Goal: Check status: Check status

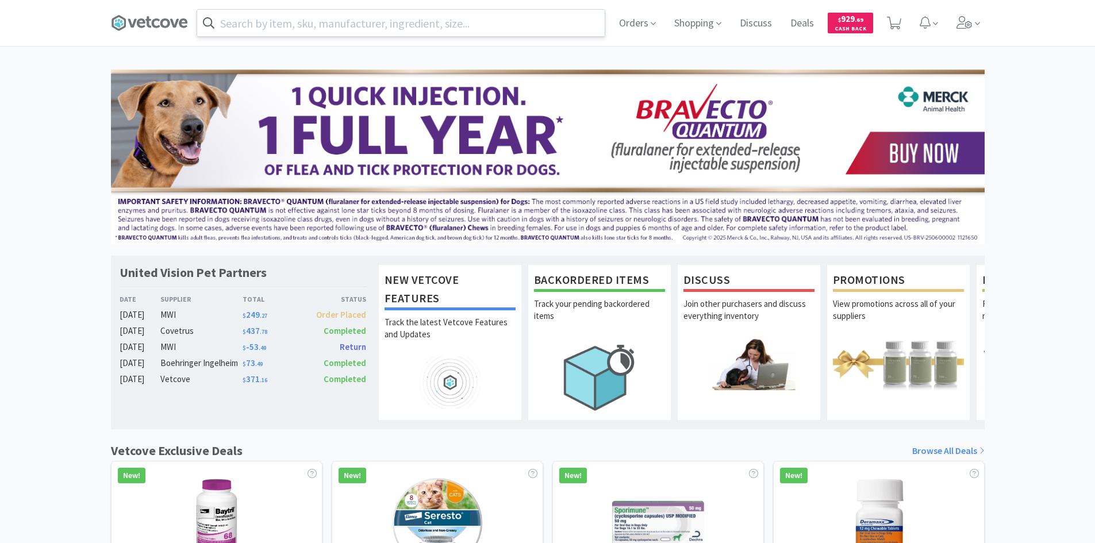
click at [338, 22] on input "text" at bounding box center [400, 23] width 407 height 26
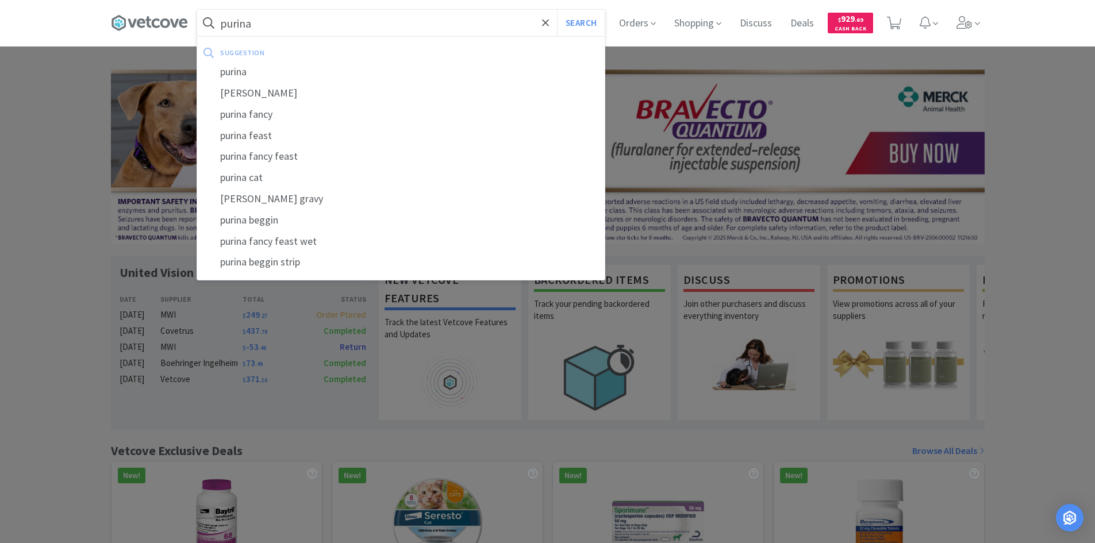
type input "purina"
click at [557, 10] on button "Search" at bounding box center [581, 23] width 48 height 26
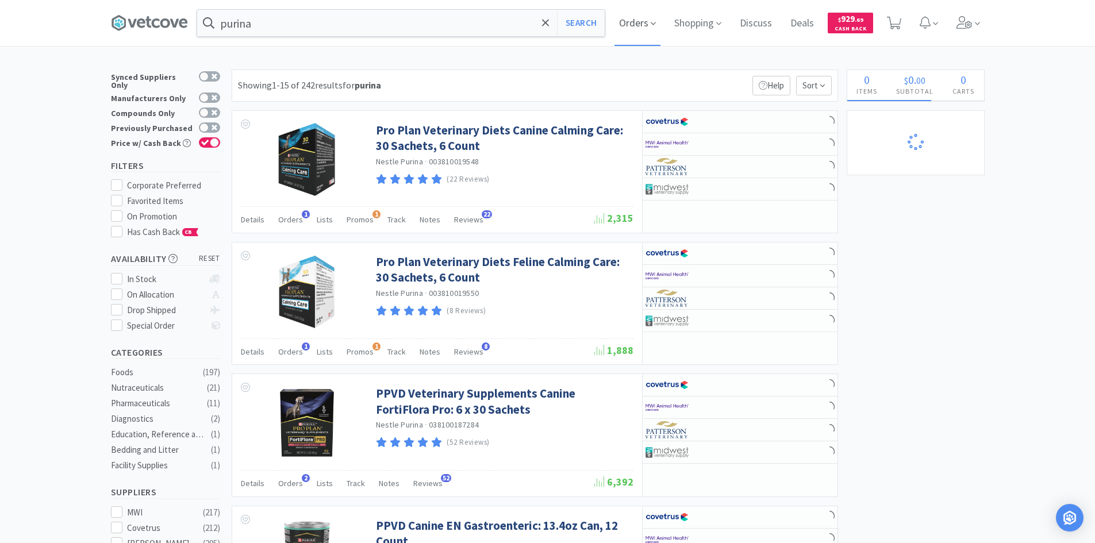
click at [633, 28] on span "Orders" at bounding box center [637, 23] width 46 height 46
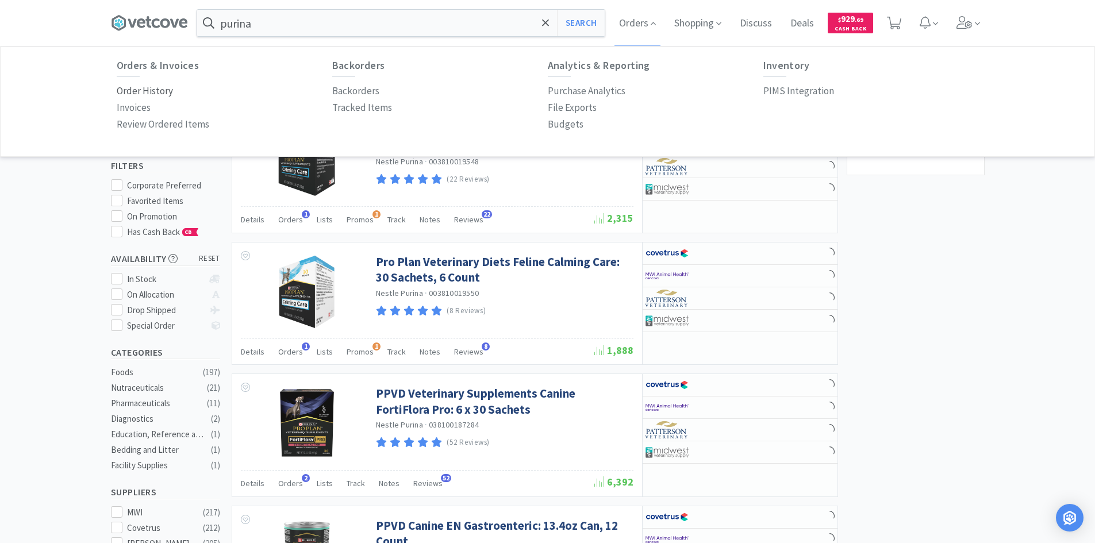
click at [124, 95] on p "Order History" at bounding box center [145, 91] width 56 height 16
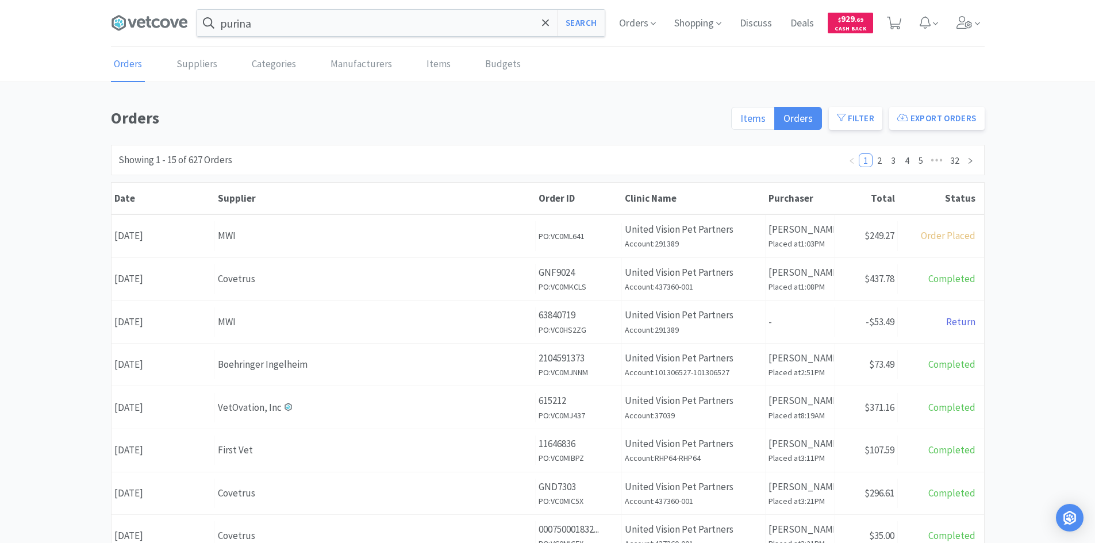
click at [741, 114] on label "Items" at bounding box center [753, 118] width 44 height 23
click at [740, 122] on input "Items" at bounding box center [740, 122] width 0 height 0
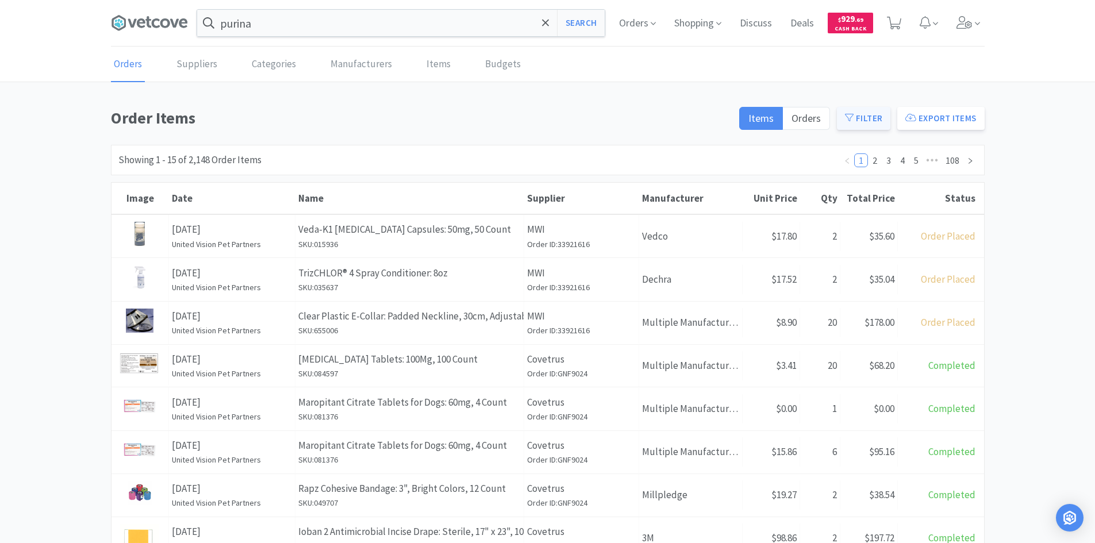
click at [862, 114] on button "Filter" at bounding box center [863, 118] width 53 height 23
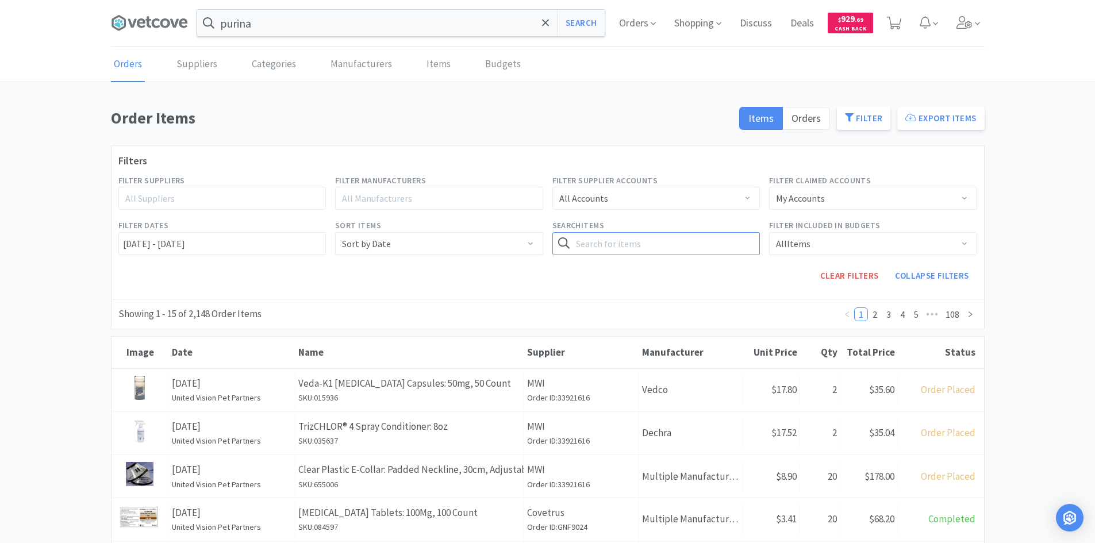
click at [611, 246] on input "text" at bounding box center [656, 243] width 208 height 23
type input "purina"
click at [712, 232] on button "Search" at bounding box center [735, 243] width 47 height 23
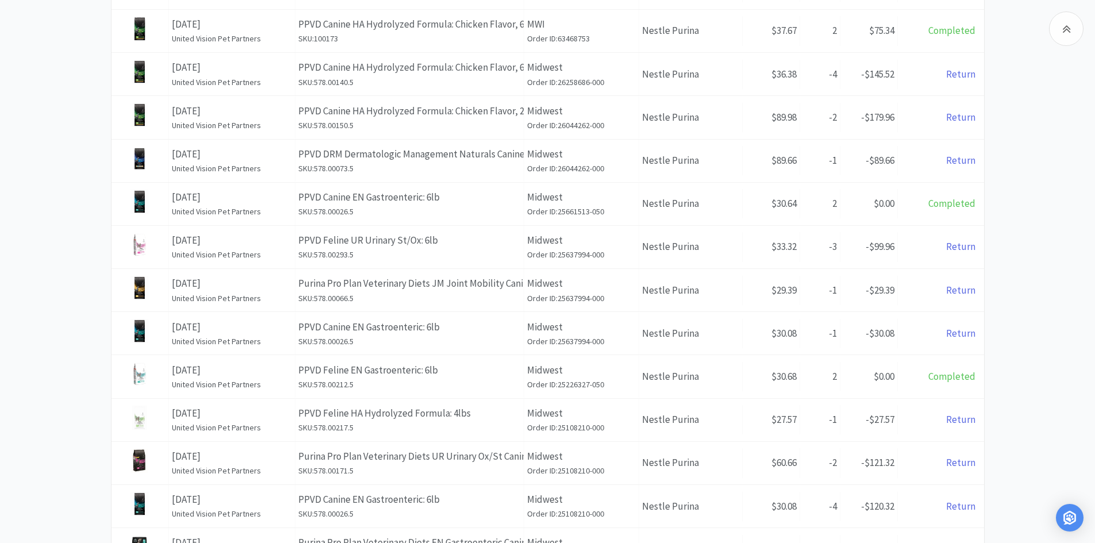
scroll to position [549, 0]
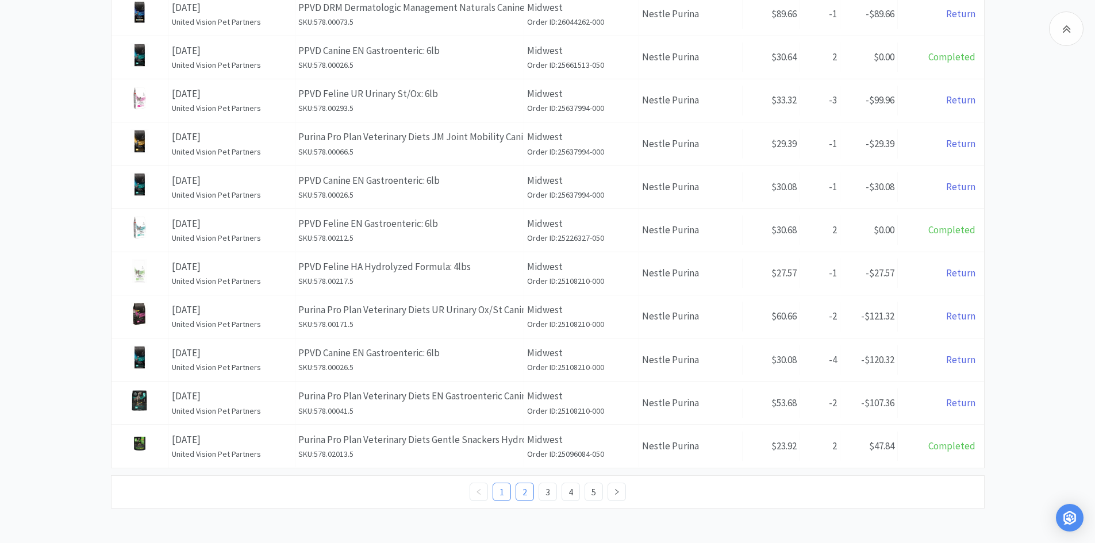
click at [522, 495] on link "2" at bounding box center [524, 491] width 17 height 17
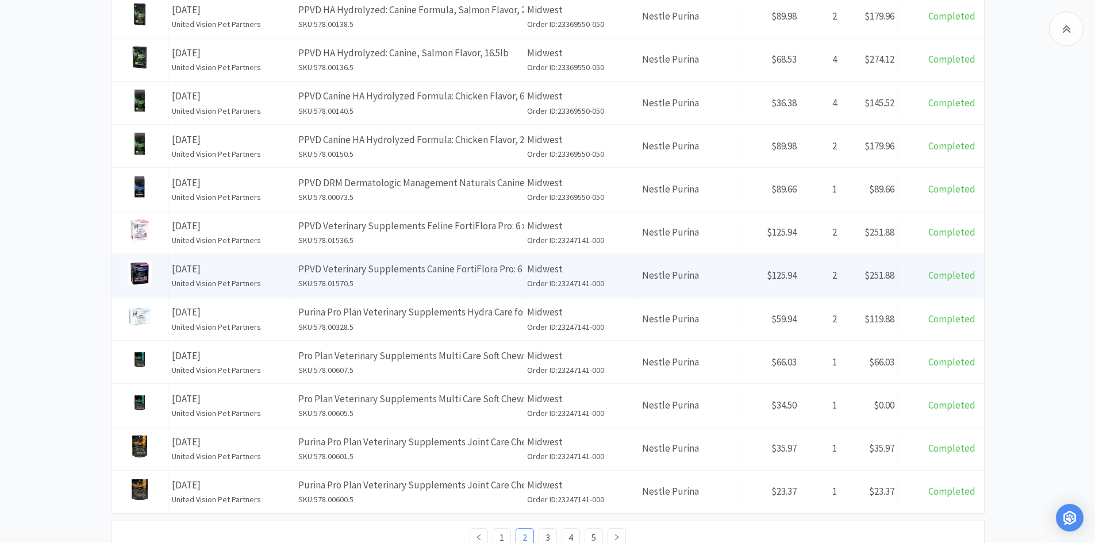
scroll to position [548, 0]
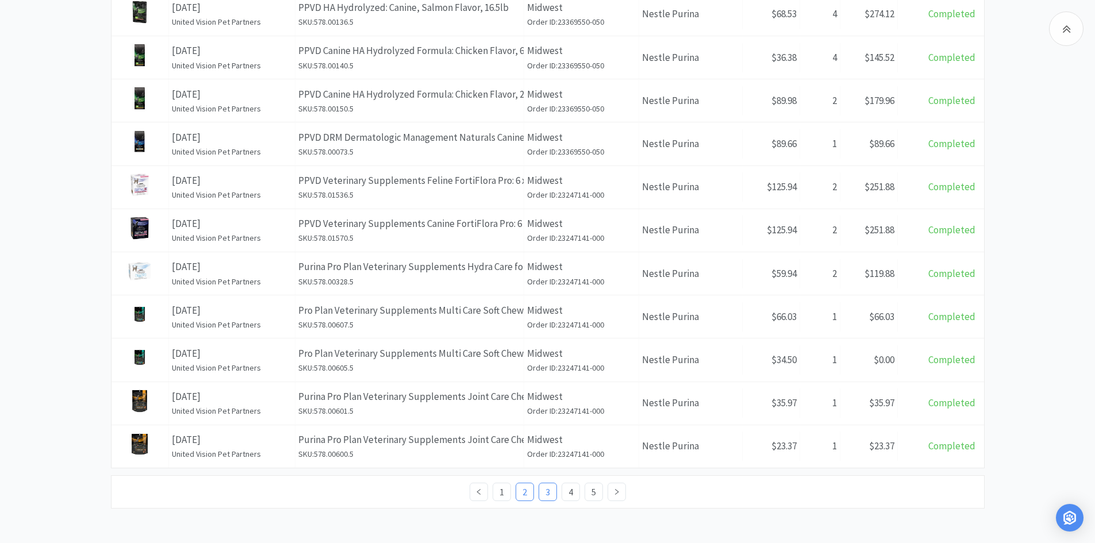
click at [545, 491] on link "3" at bounding box center [547, 491] width 17 height 17
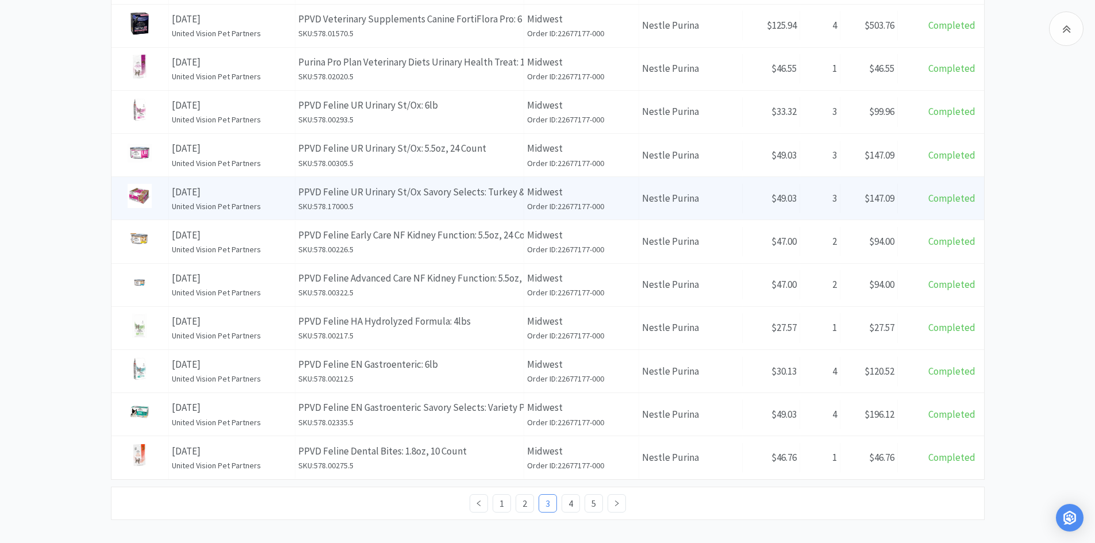
scroll to position [549, 0]
